Goal: Transaction & Acquisition: Purchase product/service

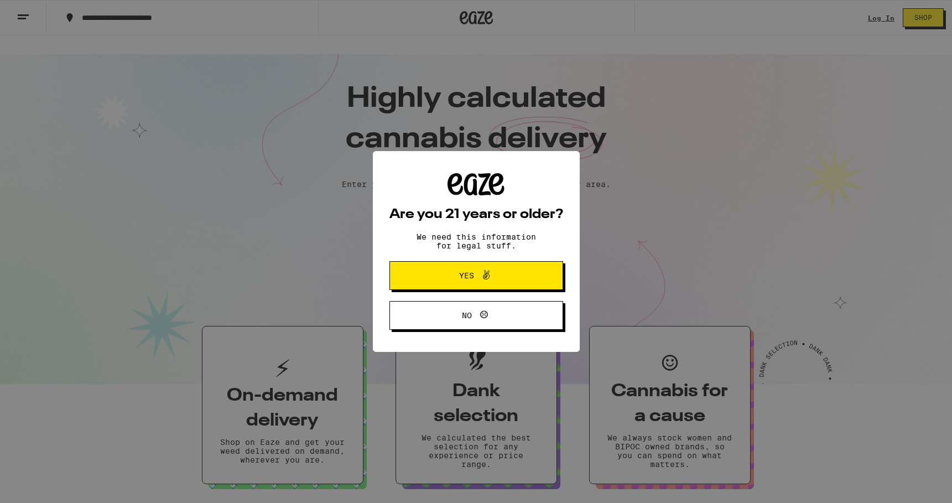
click at [471, 279] on span "Yes" at bounding box center [466, 276] width 15 height 8
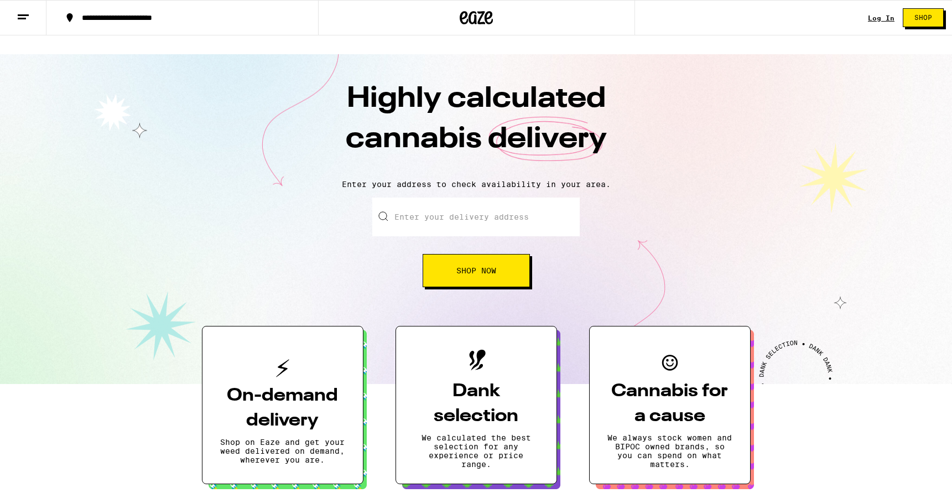
click at [886, 17] on link "Log In" at bounding box center [881, 17] width 27 height 7
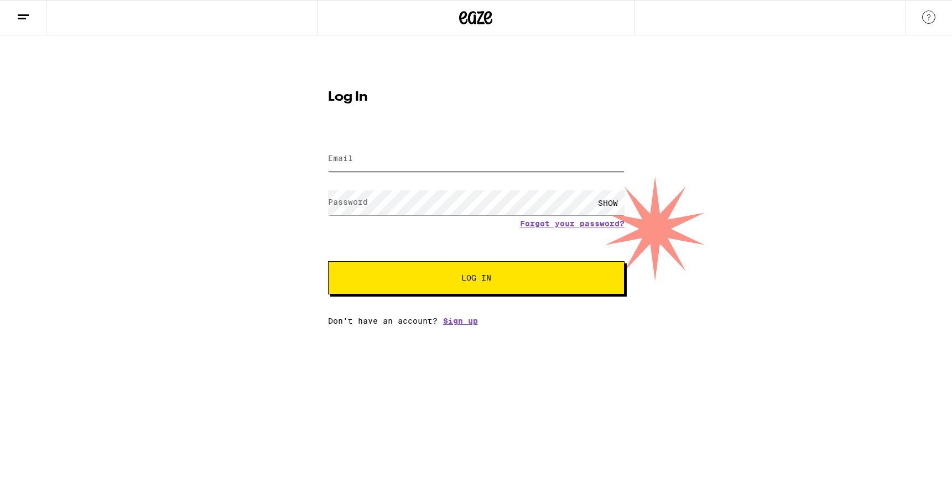
type input "[EMAIL_ADDRESS][DOMAIN_NAME]"
click at [529, 274] on span "Log In" at bounding box center [476, 278] width 207 height 8
type input "[EMAIL_ADDRESS][DOMAIN_NAME]"
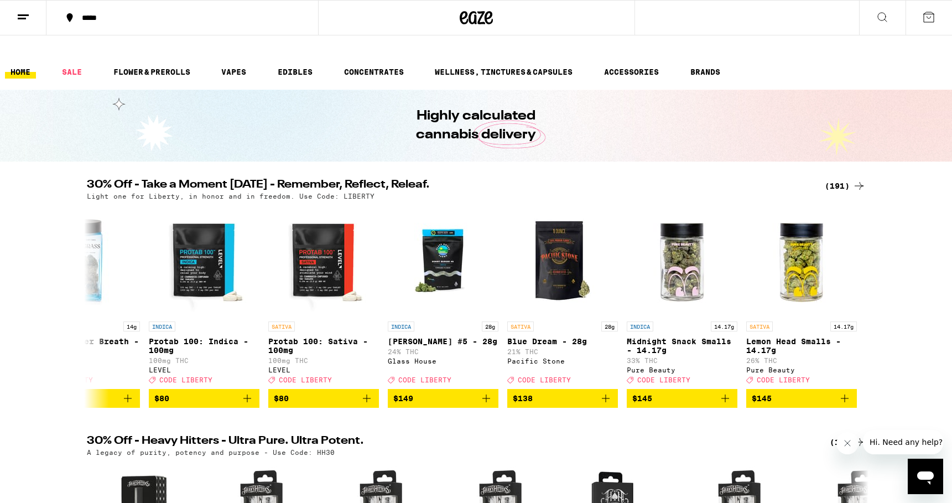
click at [853, 179] on icon at bounding box center [859, 185] width 13 height 13
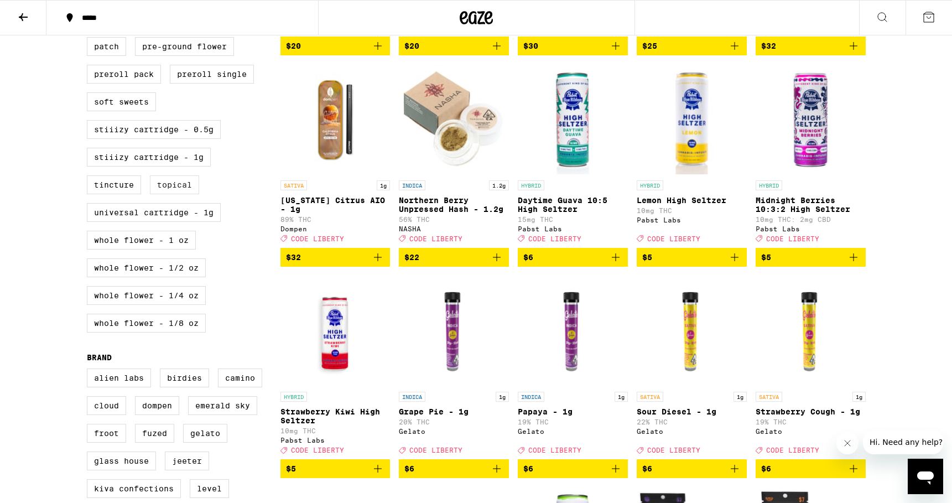
scroll to position [541, 0]
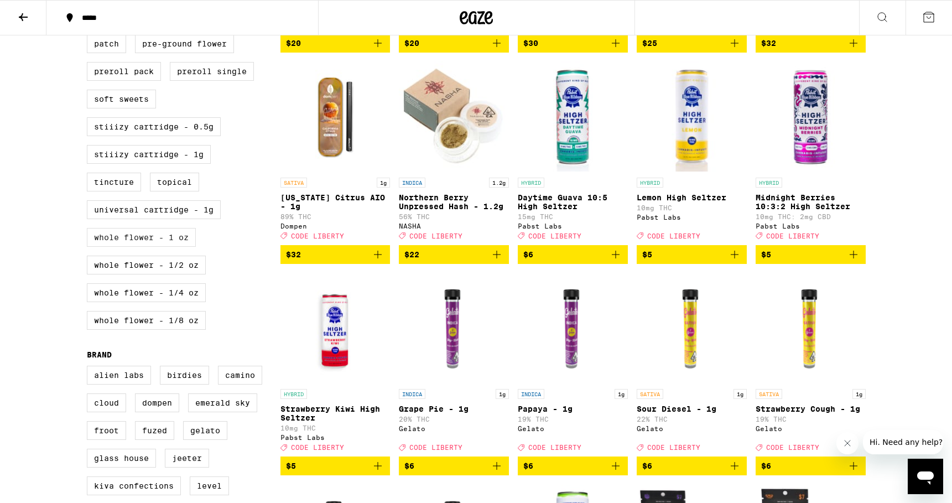
click at [152, 247] on label "Whole Flower - 1 oz" at bounding box center [141, 237] width 109 height 19
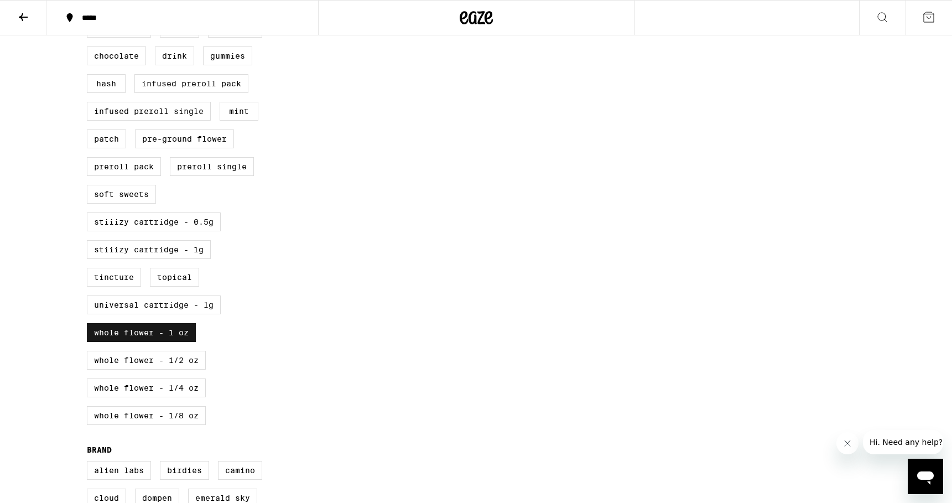
scroll to position [462, 0]
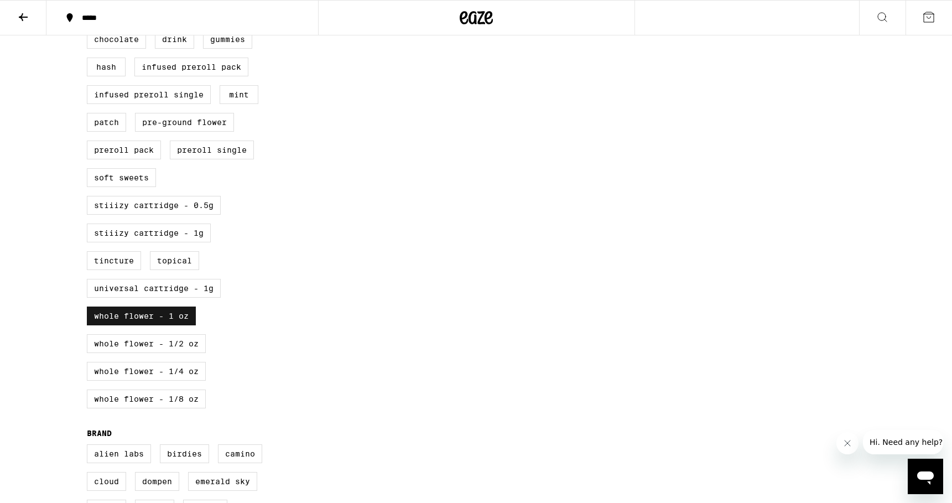
click at [148, 320] on label "Whole Flower - 1 oz" at bounding box center [141, 315] width 109 height 19
click at [90, 4] on input "Whole Flower - 1 oz" at bounding box center [89, 4] width 1 height 1
checkbox input "false"
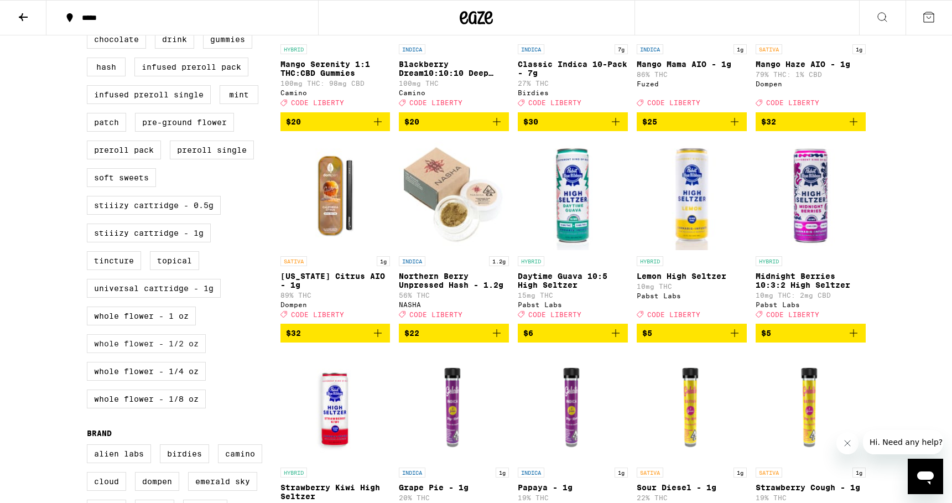
click at [150, 353] on label "Whole Flower - 1/2 oz" at bounding box center [146, 343] width 119 height 19
click at [90, 4] on input "Whole Flower - 1/2 oz" at bounding box center [89, 4] width 1 height 1
checkbox input "true"
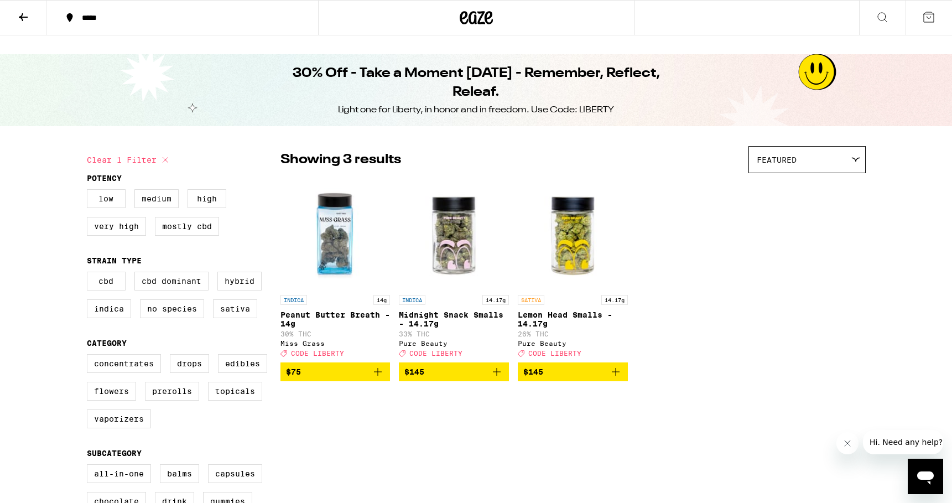
click at [438, 237] on img "Open page for Midnight Snack Smalls - 14.17g from Pure Beauty" at bounding box center [454, 234] width 110 height 111
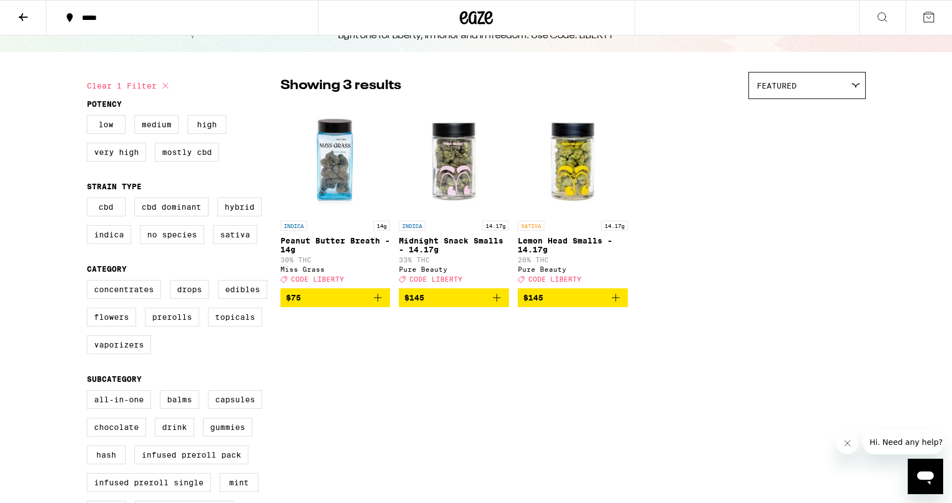
scroll to position [67, 0]
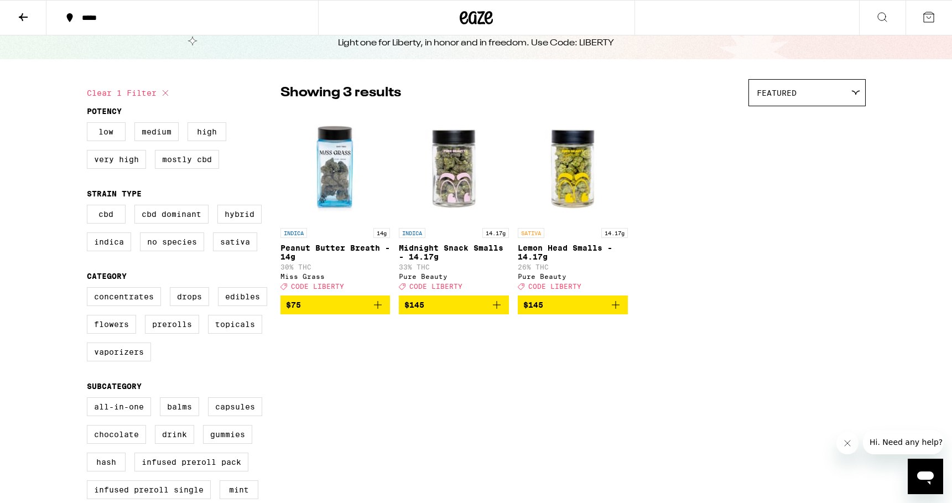
click at [24, 15] on icon at bounding box center [23, 17] width 13 height 13
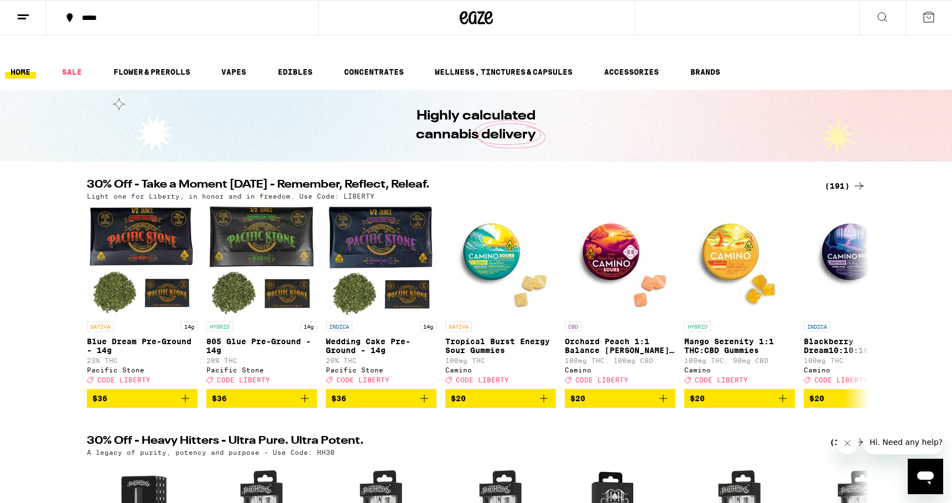
click at [92, 7] on button "*****" at bounding box center [182, 17] width 272 height 33
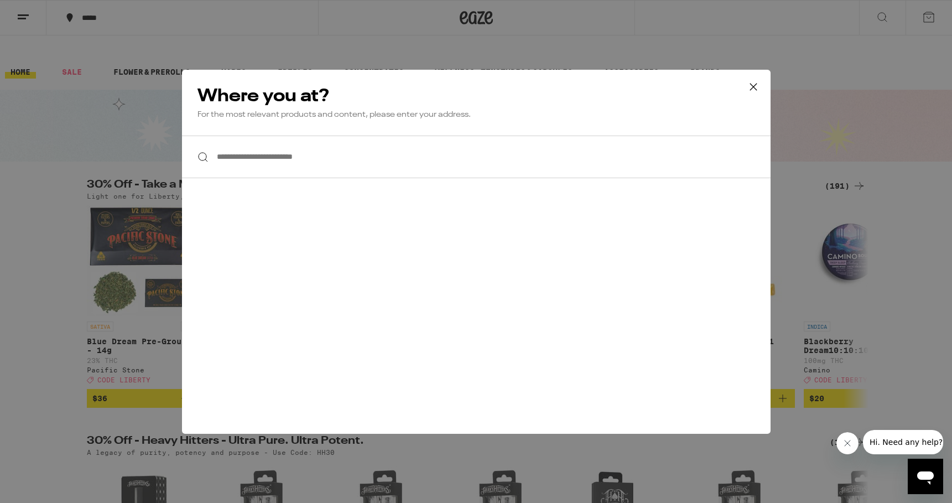
click at [247, 149] on input "**********" at bounding box center [476, 157] width 589 height 43
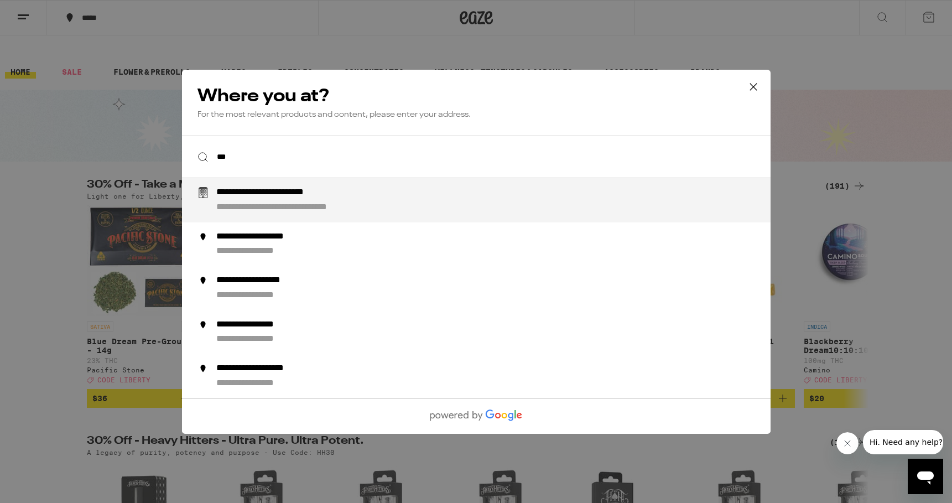
type input "****"
click at [238, 201] on div "**********" at bounding box center [498, 200] width 564 height 27
type input "**********"
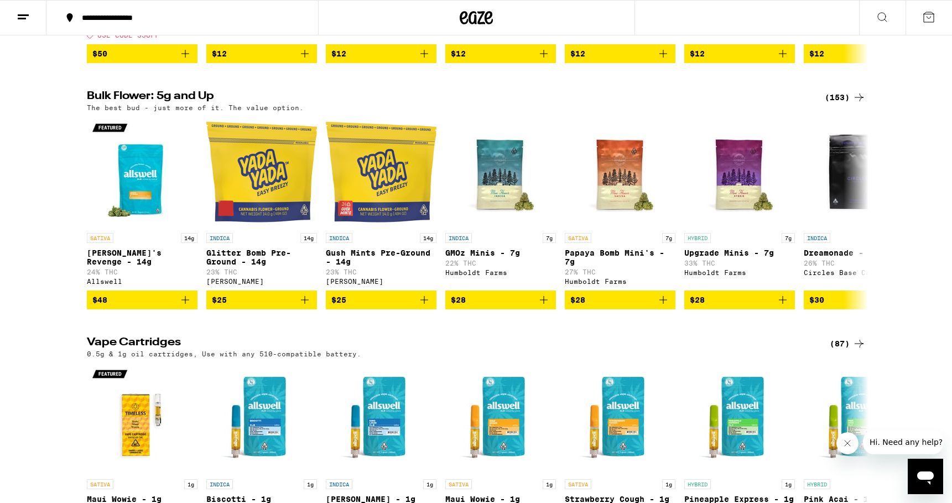
scroll to position [1607, 0]
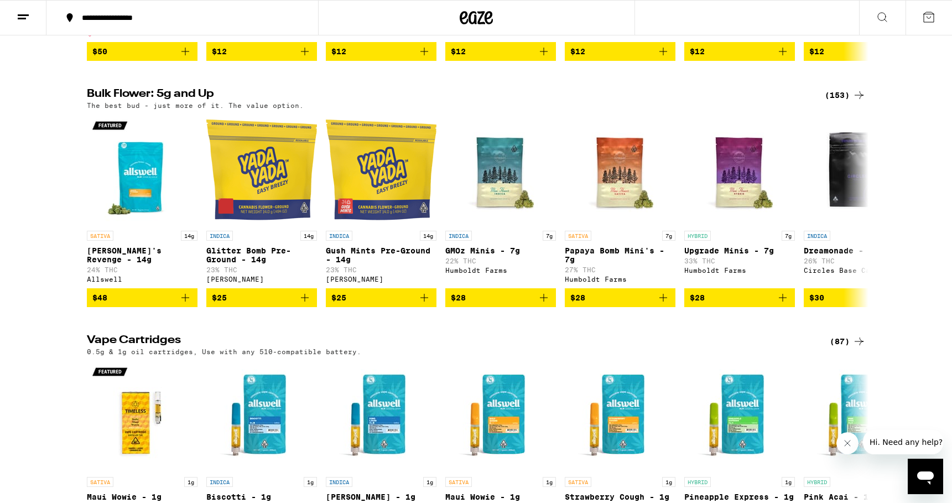
click at [848, 102] on div "(153)" at bounding box center [845, 95] width 41 height 13
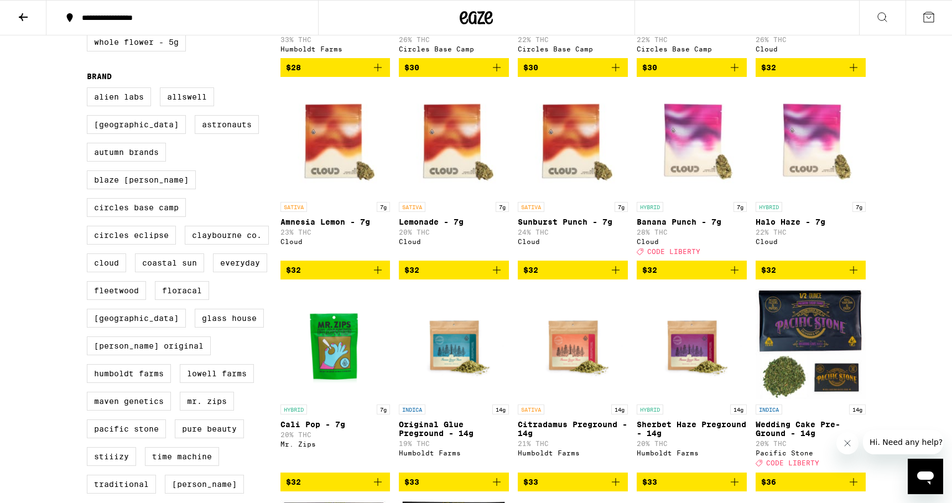
scroll to position [370, 0]
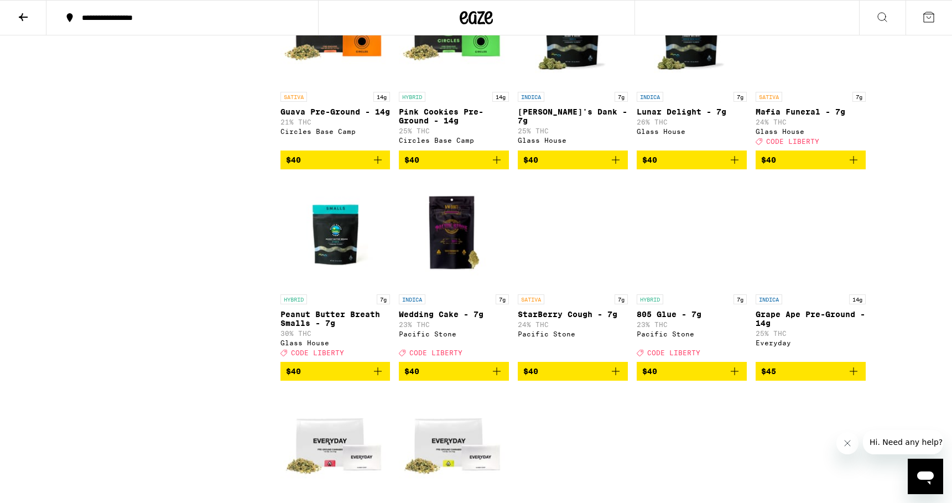
scroll to position [2220, 0]
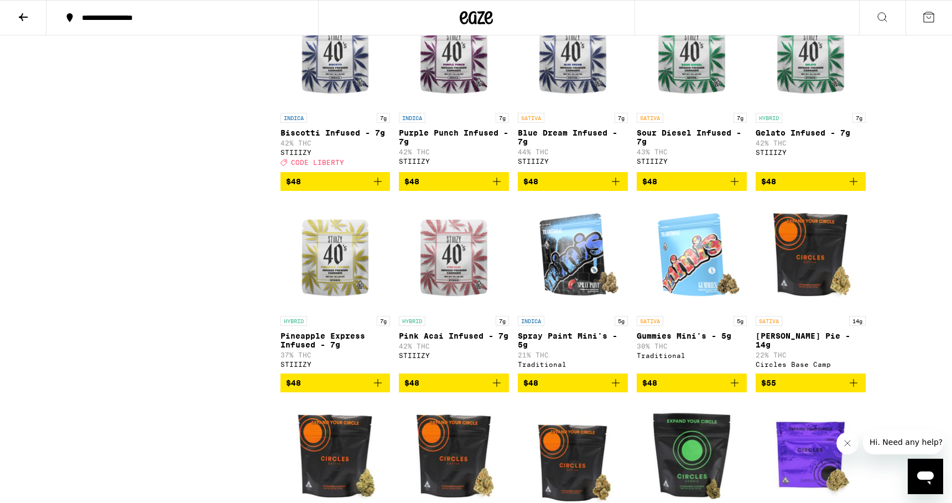
drag, startPoint x: 753, startPoint y: 246, endPoint x: 751, endPoint y: 241, distance: 6.2
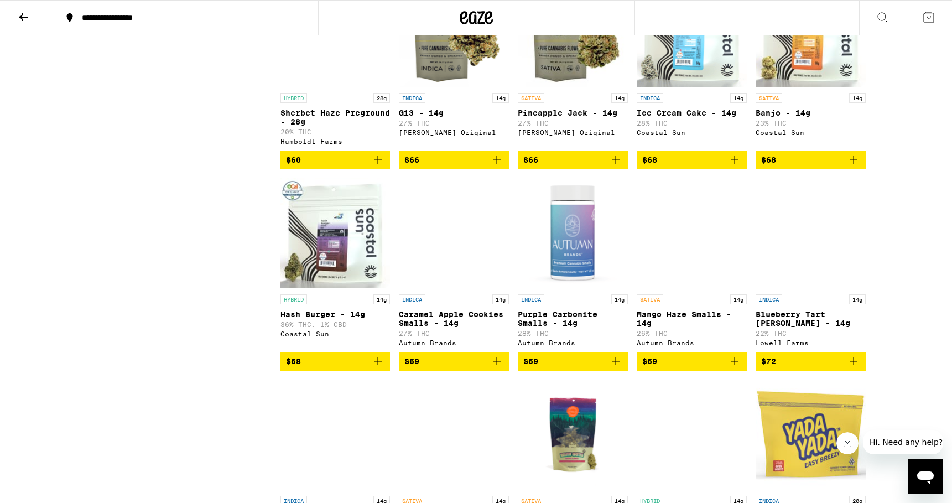
scroll to position [4062, 0]
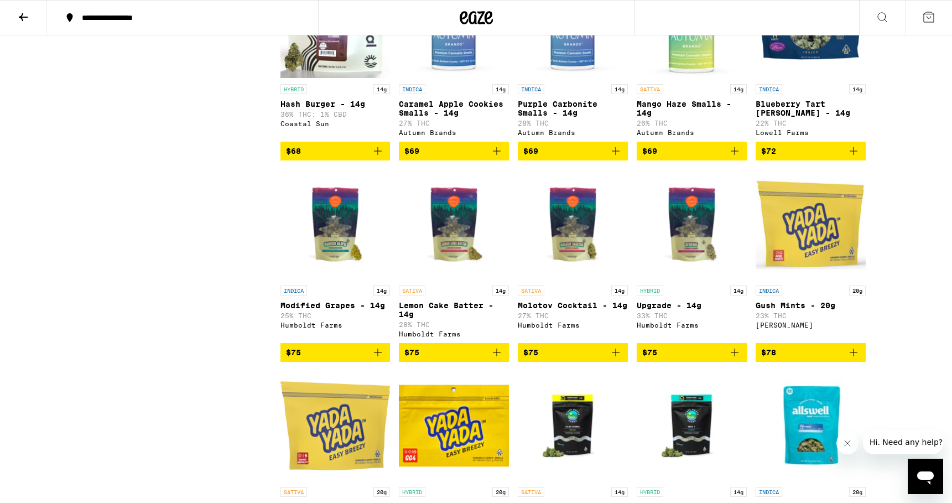
click at [370, 79] on img "Open page for Hash Burger - 14g from Coastal Sun" at bounding box center [335, 23] width 110 height 111
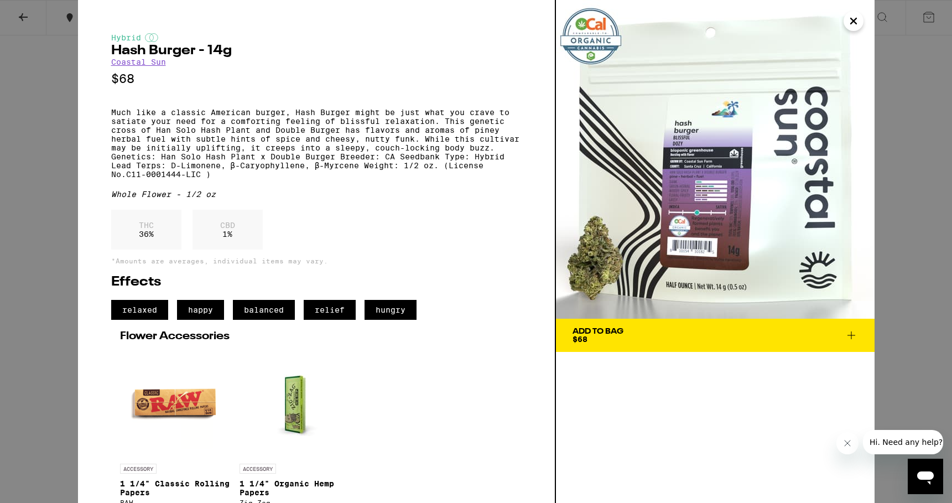
click at [589, 340] on div "Add To Bag $68" at bounding box center [598, 335] width 51 height 15
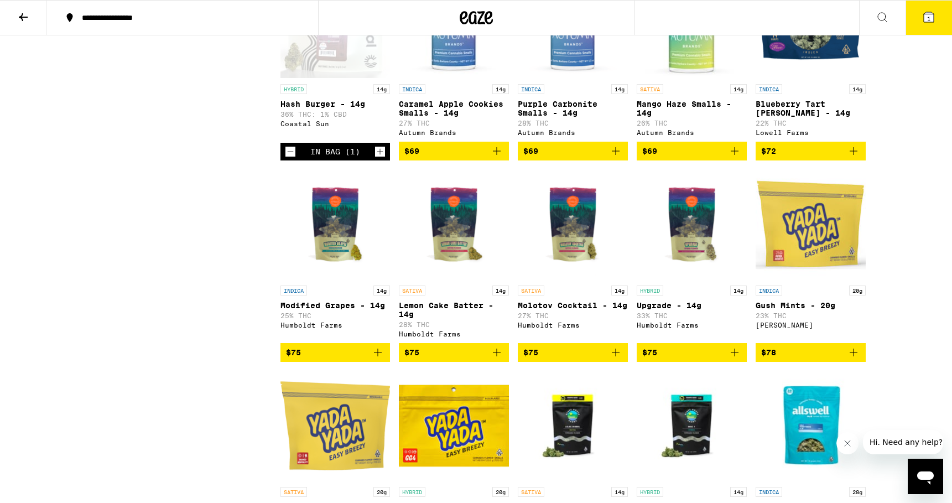
scroll to position [480, 0]
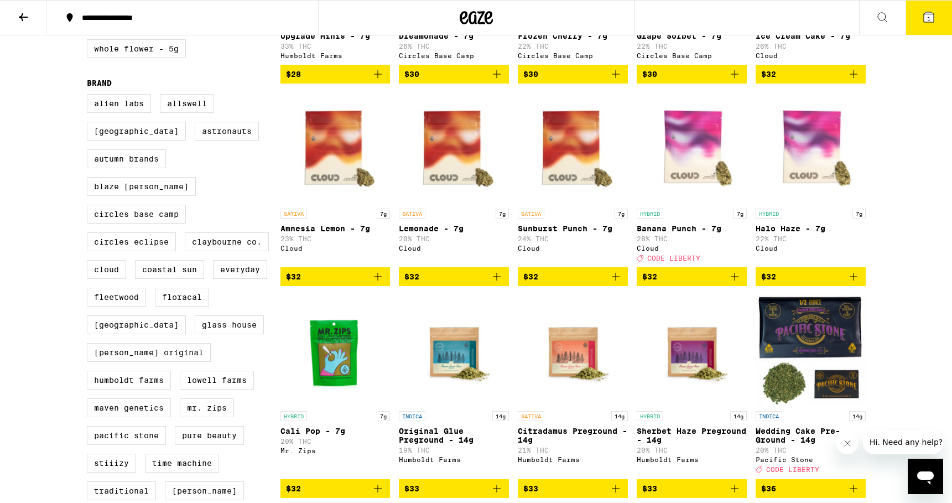
click at [174, 264] on div "Alien Labs Allswell Almora Farm Astronauts Autumn Brands Blaze [PERSON_NAME] Ci…" at bounding box center [184, 301] width 194 height 415
click at [180, 260] on label "Coastal Sun" at bounding box center [169, 269] width 69 height 19
click at [90, 96] on input "Coastal Sun" at bounding box center [89, 96] width 1 height 1
checkbox input "true"
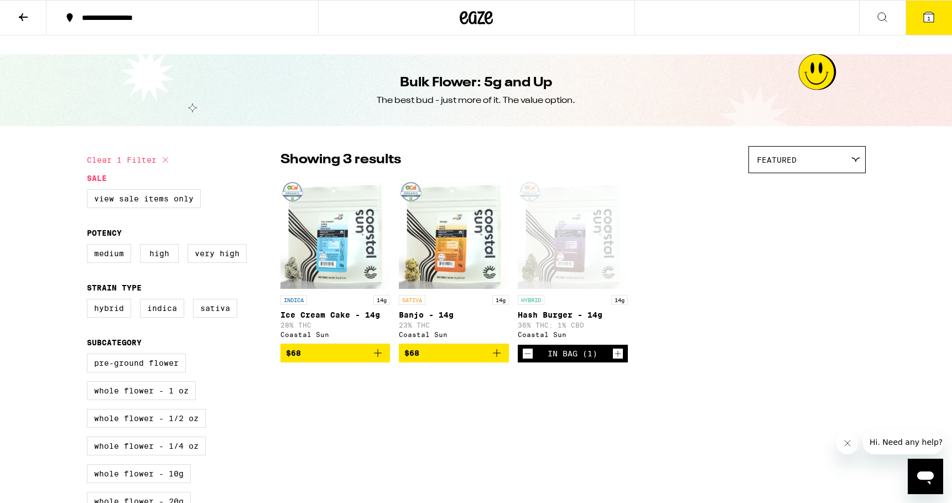
click at [616, 347] on icon "Increment" at bounding box center [618, 353] width 10 height 13
click at [915, 15] on button "2" at bounding box center [929, 18] width 46 height 34
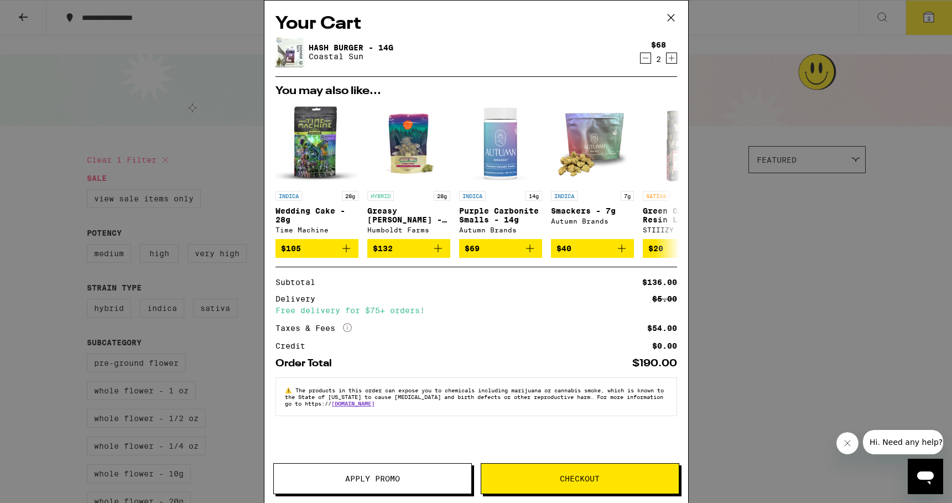
click at [140, 127] on div "Your Cart Hash Burger - 14g Coastal Sun $68 2 You may also like... INDICA 28g W…" at bounding box center [476, 251] width 952 height 503
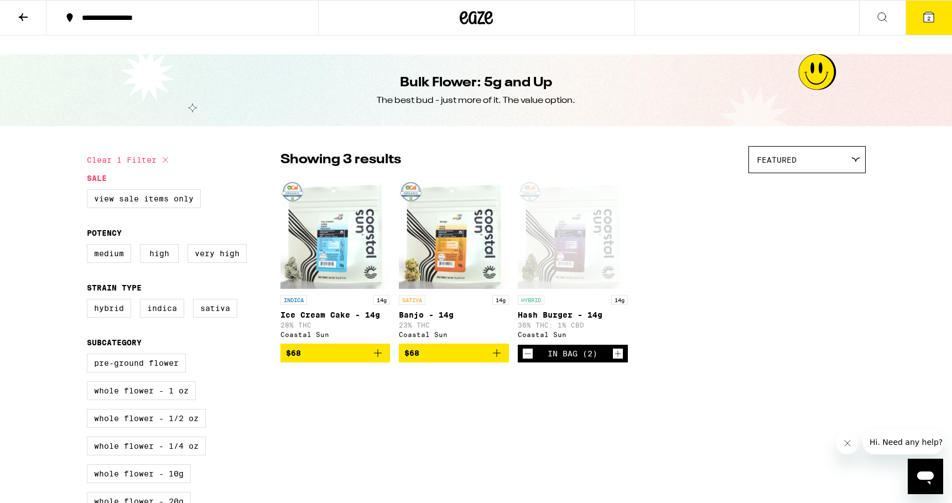
click at [96, 174] on legend "Sale" at bounding box center [97, 178] width 20 height 9
click at [101, 189] on label "View Sale Items Only" at bounding box center [144, 198] width 114 height 19
click at [90, 191] on input "View Sale Items Only" at bounding box center [89, 191] width 1 height 1
checkbox input "true"
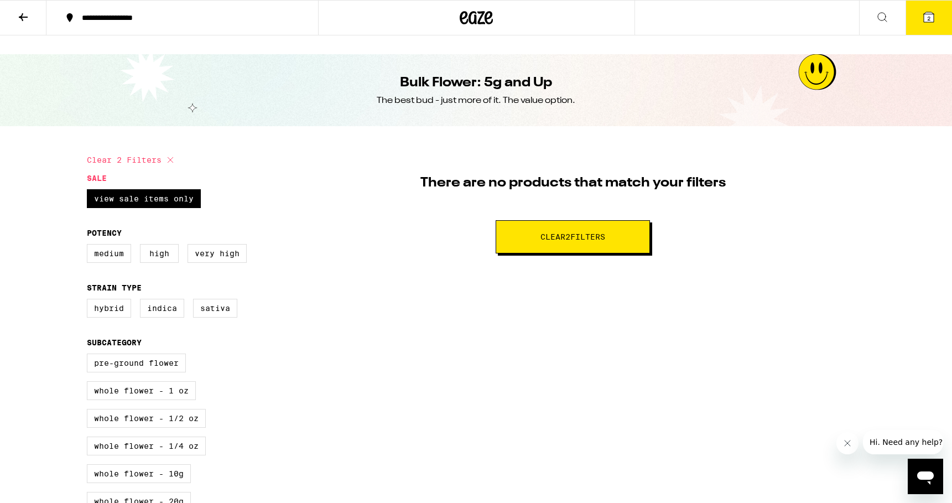
click at [916, 20] on button "2" at bounding box center [929, 18] width 46 height 34
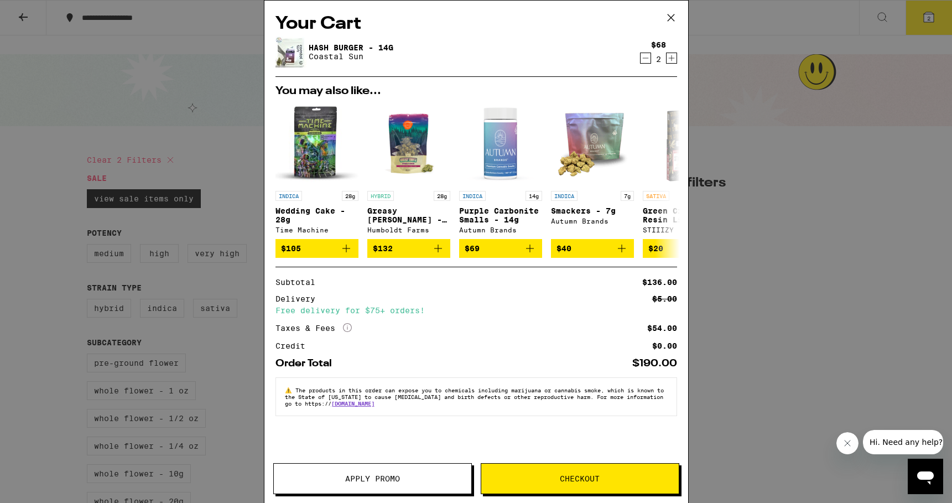
click at [495, 479] on span "Checkout" at bounding box center [580, 479] width 198 height 8
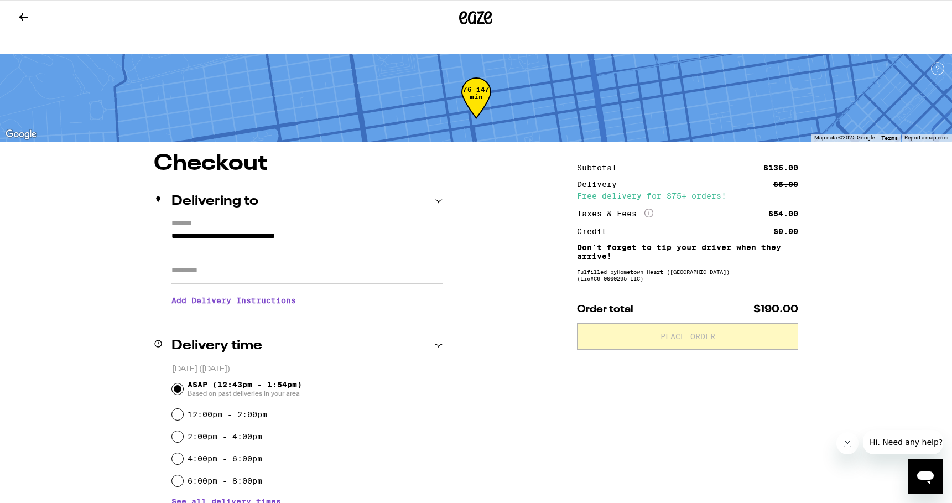
scroll to position [199, 0]
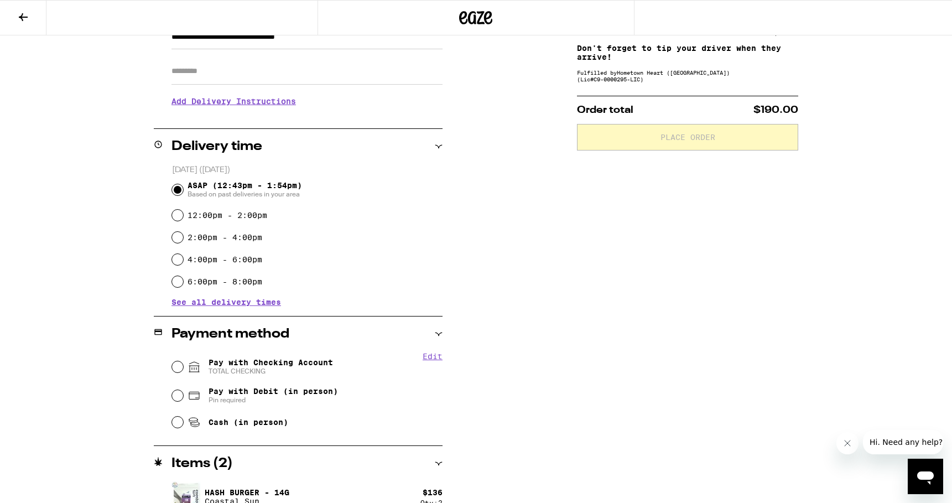
click at [255, 367] on span "TOTAL CHECKING" at bounding box center [271, 371] width 124 height 9
click at [183, 361] on input "Pay with Checking Account TOTAL CHECKING" at bounding box center [177, 366] width 11 height 11
radio input "true"
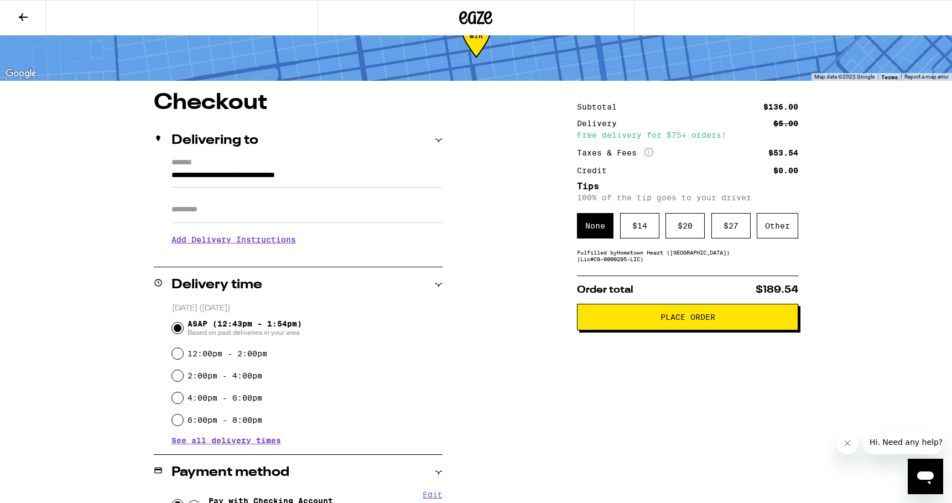
scroll to position [60, 0]
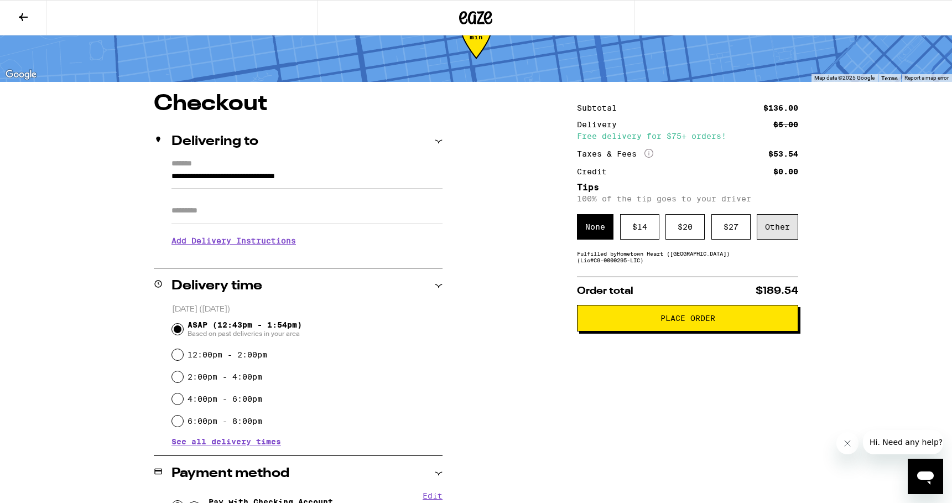
click at [793, 214] on div "Other" at bounding box center [777, 226] width 41 height 25
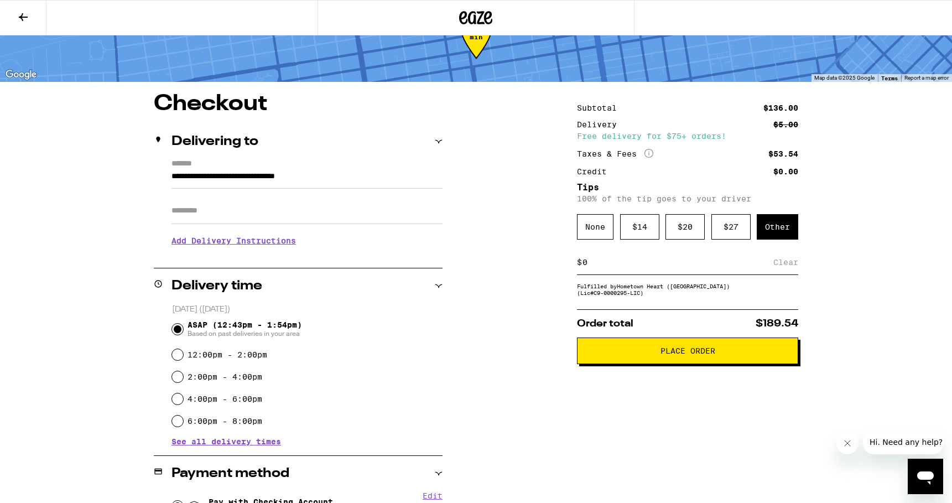
click at [593, 283] on div "Subtotal $136.00 Delivery $5.00 Free delivery for $75+ orders! Taxes & Fees Mor…" at bounding box center [687, 395] width 221 height 604
click at [606, 257] on input at bounding box center [677, 262] width 191 height 10
type input "6"
click at [797, 250] on div "Save" at bounding box center [788, 262] width 20 height 24
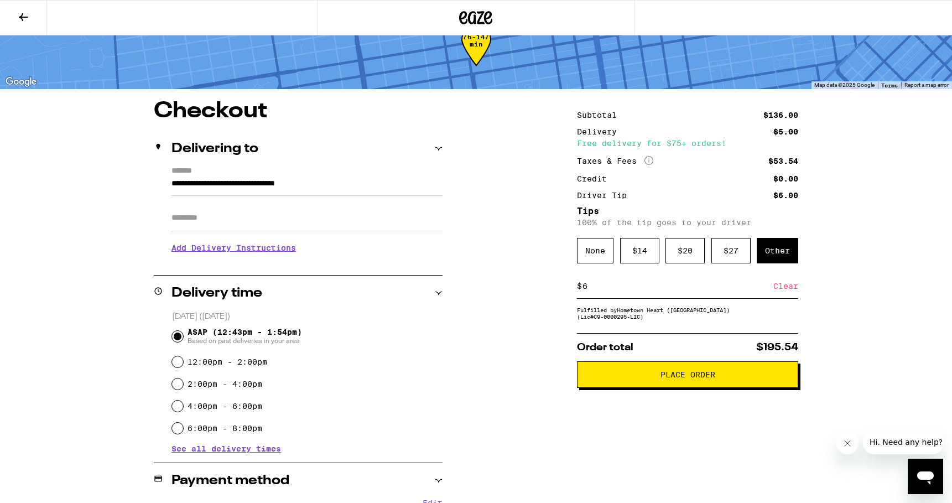
scroll to position [55, 0]
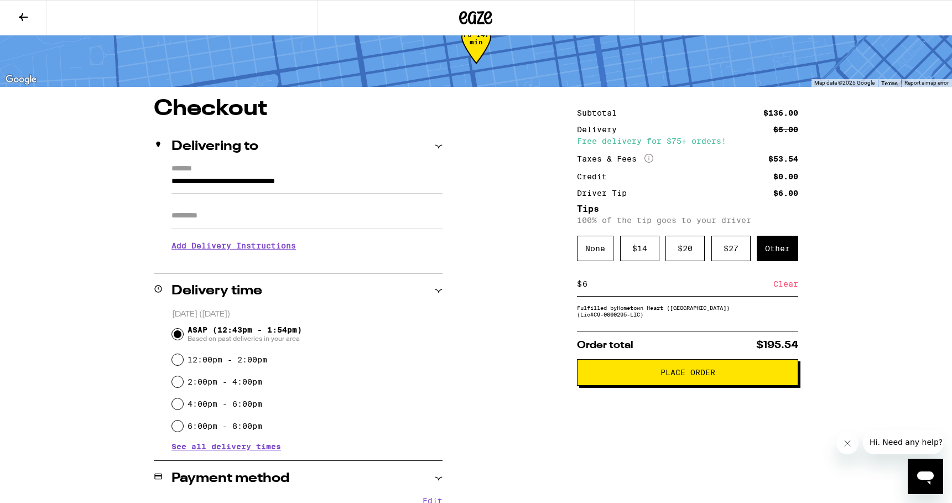
click at [661, 368] on span "Place Order" at bounding box center [688, 372] width 55 height 8
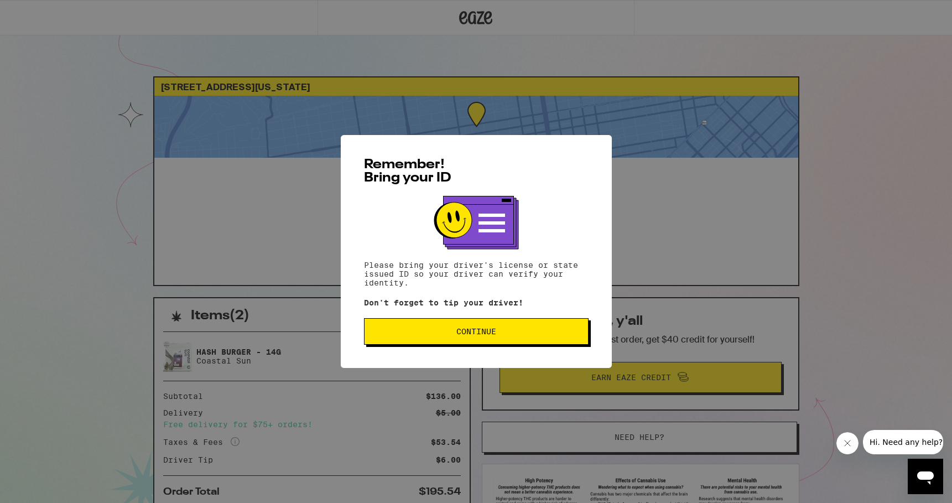
click at [565, 335] on span "Continue" at bounding box center [476, 332] width 206 height 8
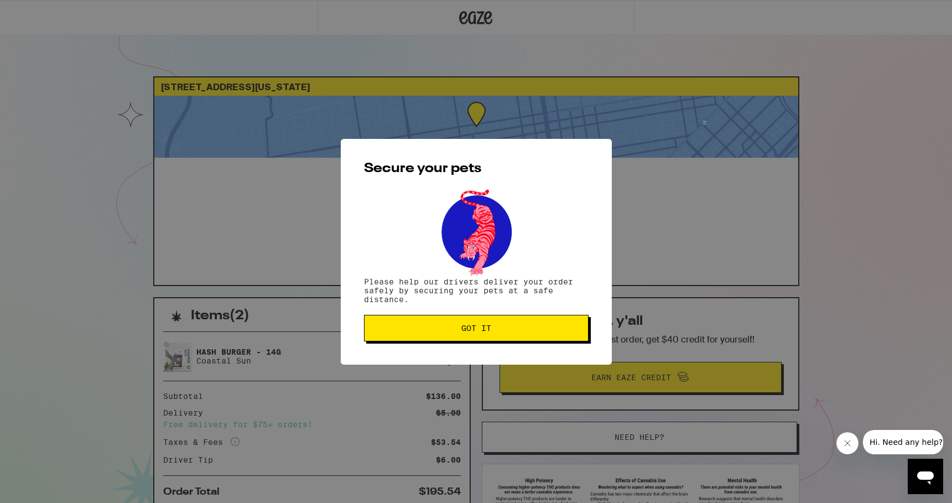
click at [564, 336] on button "Got it" at bounding box center [476, 328] width 225 height 27
